Goal: Find specific page/section: Find specific page/section

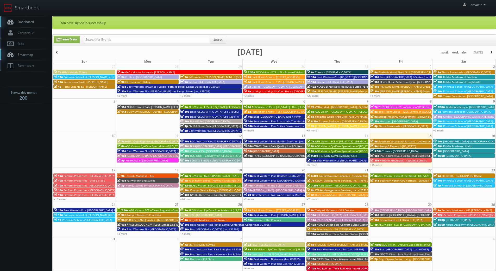
click at [28, 18] on link "Dashboard" at bounding box center [26, 21] width 52 height 11
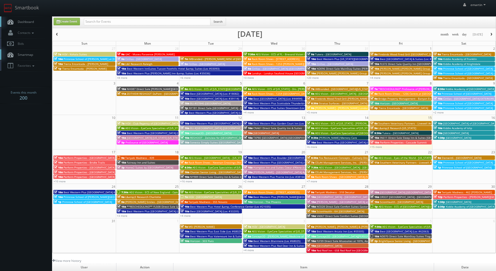
click at [199, 143] on span "Sonesta Simply Suites [GEOGRAPHIC_DATA]" at bounding box center [217, 142] width 54 height 4
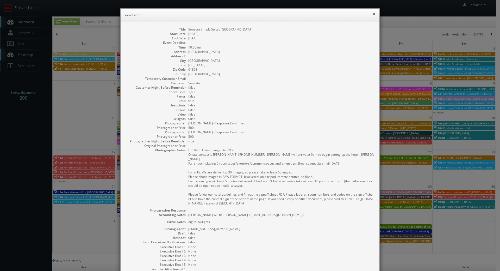
click at [373, 14] on button "×" at bounding box center [374, 14] width 3 height 4
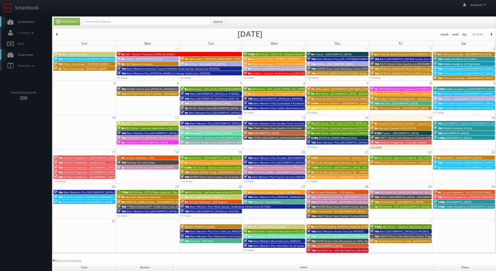
click at [378, 146] on link "+15 more" at bounding box center [376, 147] width 12 height 4
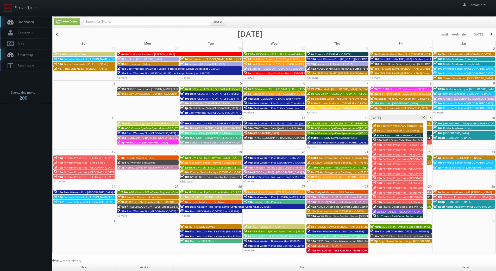
click at [185, 181] on link "+16 more" at bounding box center [186, 181] width 12 height 4
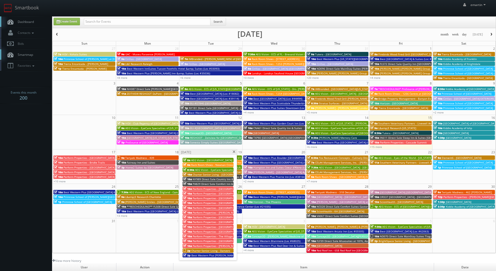
click at [21, 18] on link "Dashboard" at bounding box center [26, 21] width 52 height 11
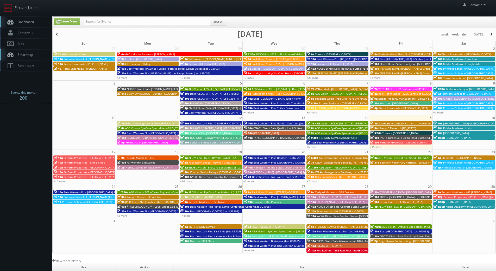
click at [16, 20] on span "Dashboard" at bounding box center [24, 22] width 19 height 4
click at [321, 89] on span "iMBranded - [GEOGRAPHIC_DATA][US_STATE] Toyota" at bounding box center [347, 89] width 65 height 4
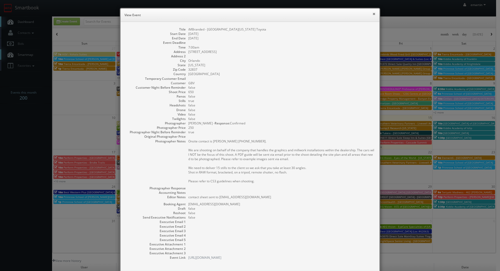
click at [373, 15] on button "×" at bounding box center [374, 14] width 3 height 4
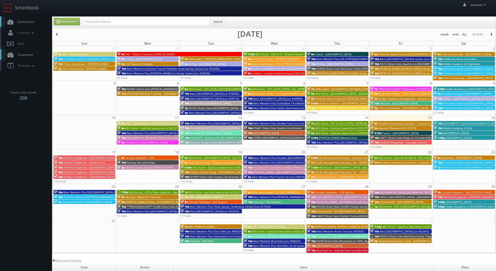
click at [36, 22] on link "Dashboard" at bounding box center [26, 21] width 52 height 11
drag, startPoint x: 24, startPoint y: 20, endPoint x: 23, endPoint y: 16, distance: 3.6
click at [24, 20] on span "Dashboard" at bounding box center [24, 22] width 19 height 4
click at [380, 146] on link "+15 more" at bounding box center [376, 147] width 12 height 4
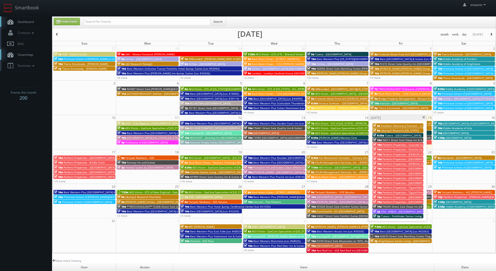
click at [424, 117] on span at bounding box center [423, 117] width 3 height 3
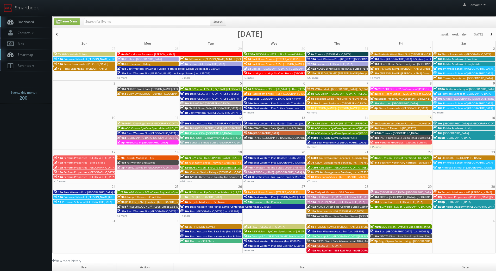
click at [24, 198] on body "Smartbook Toggle Side Navigation Toggle Top Navigation emartin emartin Profile …" at bounding box center [248, 180] width 496 height 360
click at [377, 146] on link "+15 more" at bounding box center [376, 147] width 12 height 4
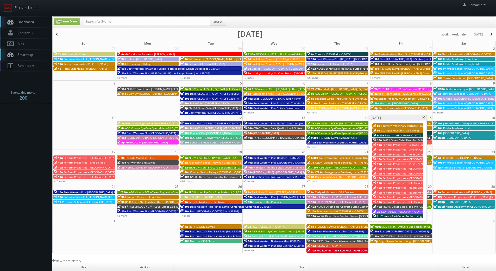
click at [424, 118] on span at bounding box center [423, 117] width 3 height 3
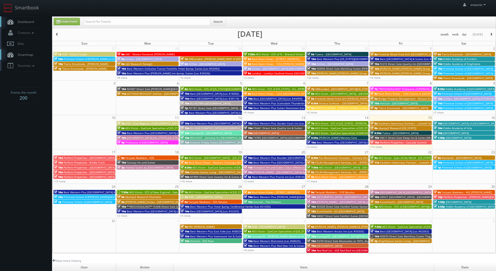
click at [24, 139] on body "Smartbook Toggle Side Navigation Toggle Top Navigation emartin emartin Profile …" at bounding box center [248, 180] width 496 height 360
click at [36, 20] on link "Dashboard" at bounding box center [26, 21] width 52 height 11
click at [153, 24] on input "text" at bounding box center [147, 21] width 127 height 7
type input "[DATE]"
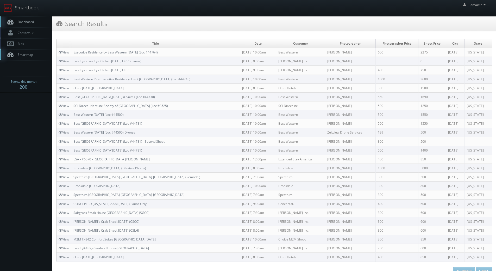
click at [28, 21] on span "Dashboard" at bounding box center [24, 22] width 19 height 4
